Goal: Task Accomplishment & Management: Complete application form

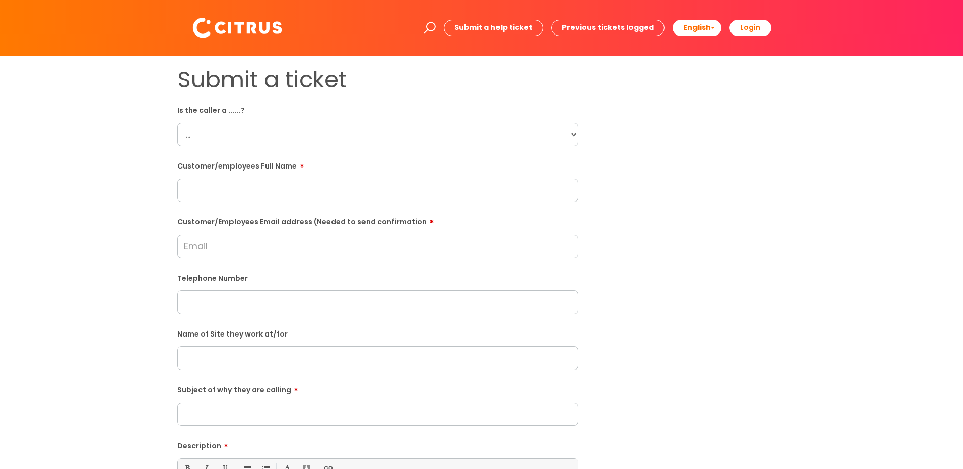
click at [203, 365] on input "text" at bounding box center [377, 357] width 401 height 23
click at [208, 251] on input "Customer/Employees Email address (Needed to send confirmation" at bounding box center [377, 246] width 401 height 23
paste input "[PERSON_NAME][EMAIL_ADDRESS][PERSON_NAME][DOMAIN_NAME]"
type input "[PERSON_NAME][EMAIL_ADDRESS][PERSON_NAME][DOMAIN_NAME]"
click at [204, 198] on input "text" at bounding box center [377, 190] width 401 height 23
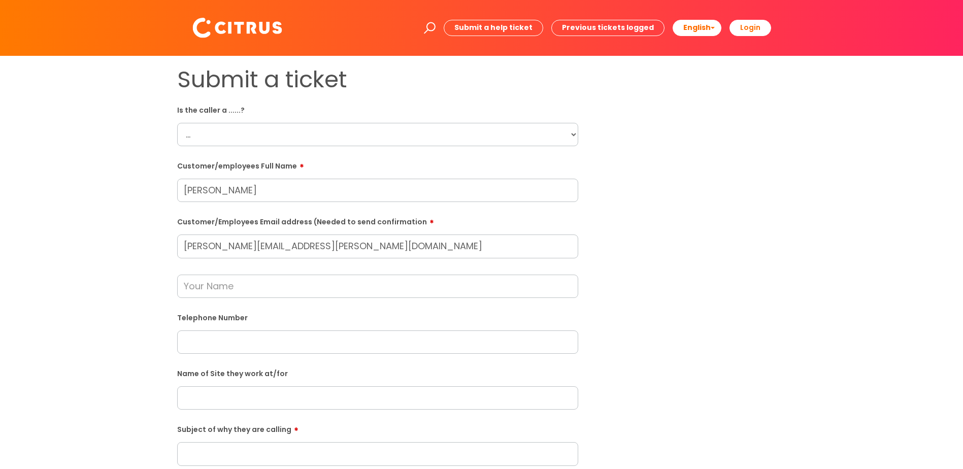
type input "[PERSON_NAME]"
click at [574, 135] on select "... Citrus Customer Citrus Employee [DEMOGRAPHIC_DATA] Supplier" at bounding box center [377, 134] width 401 height 23
select select "Citrus Customer"
click at [177, 123] on select "... Citrus Customer Citrus Employee Contractor Supplier" at bounding box center [377, 134] width 401 height 23
click at [285, 288] on input "text" at bounding box center [377, 286] width 401 height 23
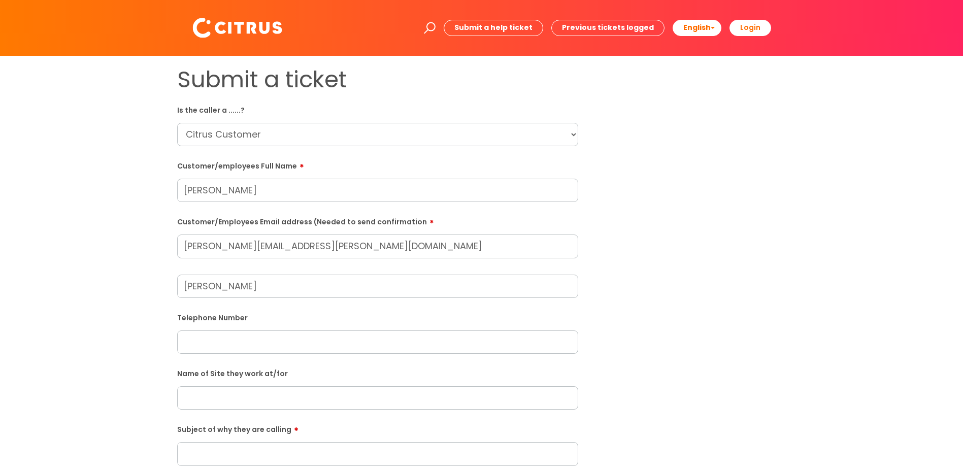
type input "Moneypenny"
click at [186, 348] on input "text" at bounding box center [377, 342] width 401 height 23
paste input "07545224724"
type input "07545224724"
click at [206, 400] on input "text" at bounding box center [377, 397] width 401 height 23
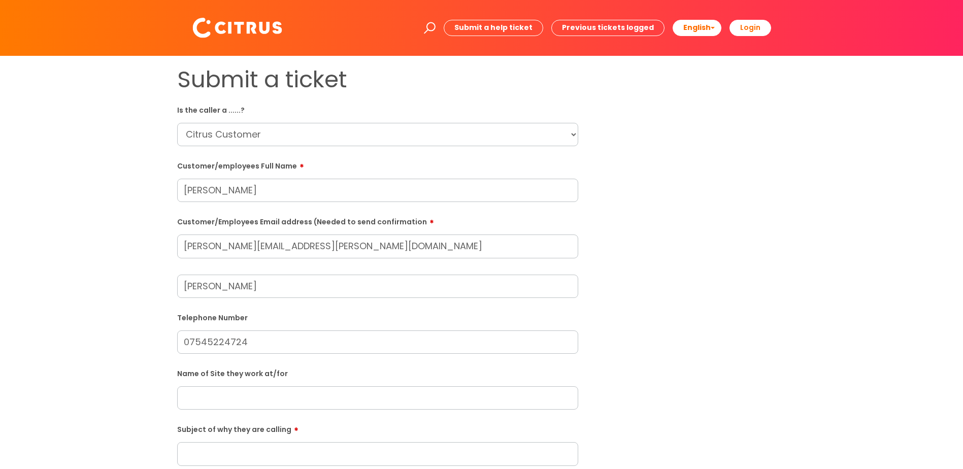
paste input "St John The Baptist Waltham Chase"
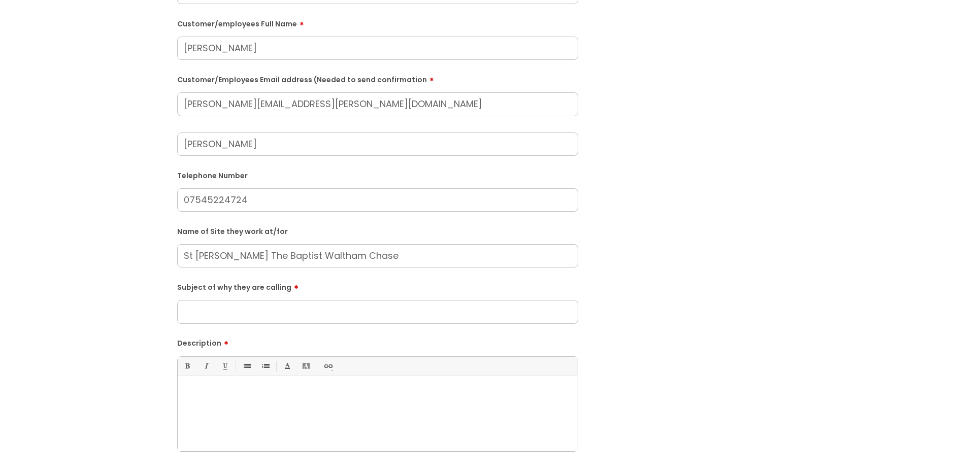
scroll to position [152, 0]
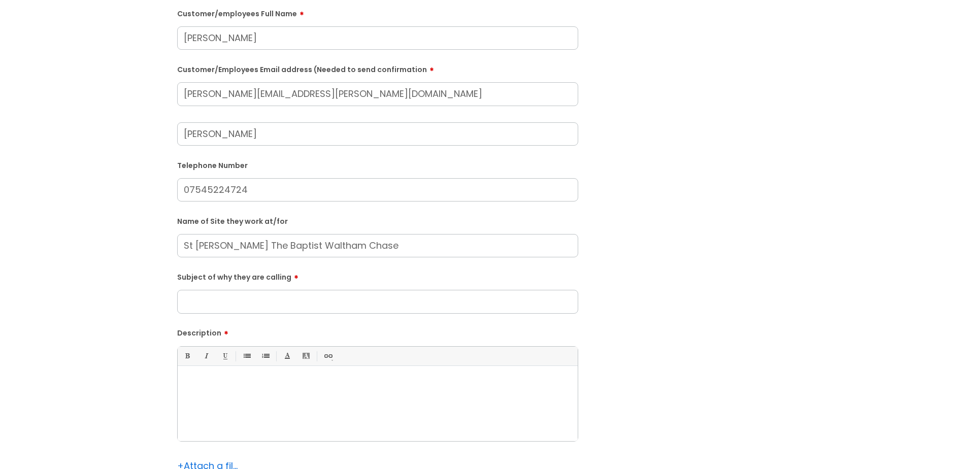
type input "St John The Baptist Waltham Chase"
click at [204, 299] on input "Subject of why they are calling" at bounding box center [377, 301] width 401 height 23
type input "Cleaning"
click at [195, 395] on div at bounding box center [378, 406] width 400 height 70
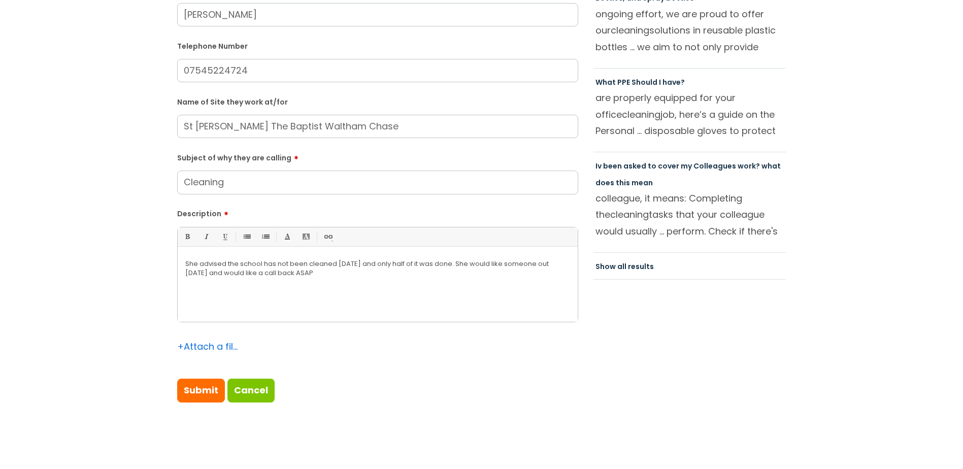
scroll to position [254, 0]
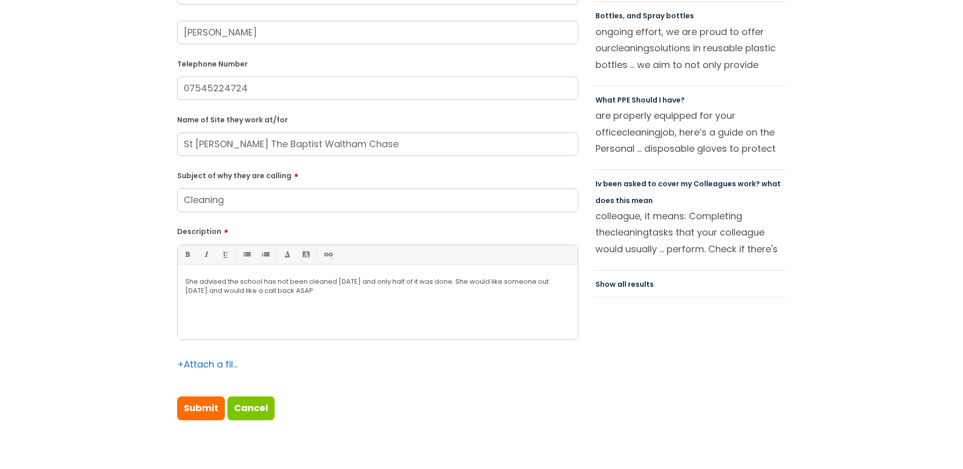
click at [361, 295] on p "She advised the school has not been cleaned since Wednesday and only half of it…" at bounding box center [377, 286] width 385 height 18
click at [490, 282] on p "She advised the school has not been cleaned since Wednesday and only half of it…" at bounding box center [377, 286] width 385 height 18
click at [499, 281] on p "She advised the school has not been cleaned since Wednesday and only half of it…" at bounding box center [377, 290] width 385 height 27
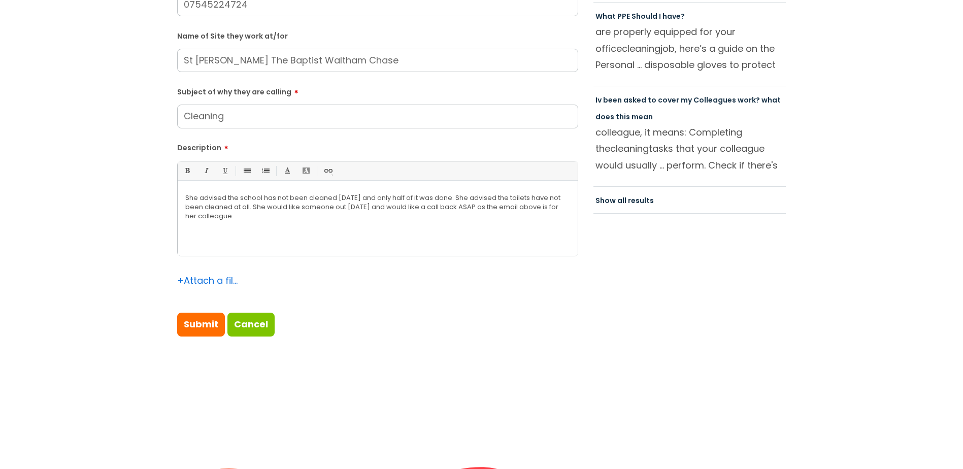
scroll to position [356, 0]
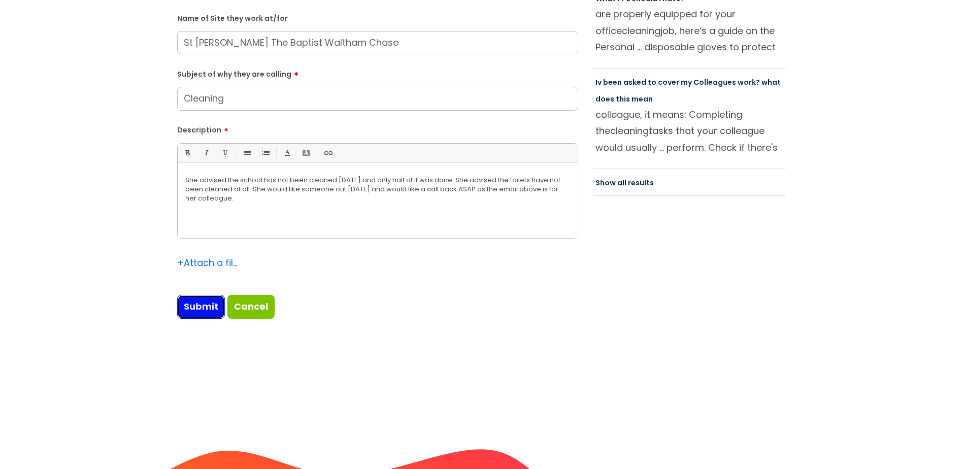
click at [213, 309] on input "Submit" at bounding box center [201, 306] width 48 height 23
type input "Please Wait..."
